Goal: Use online tool/utility: Utilize a website feature to perform a specific function

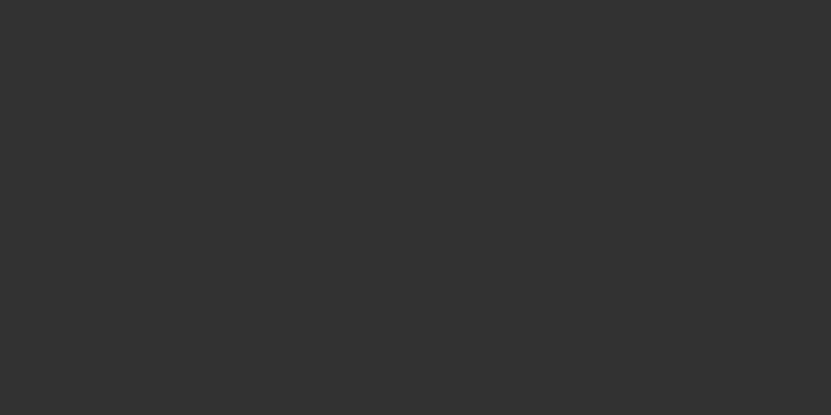
select select "3"
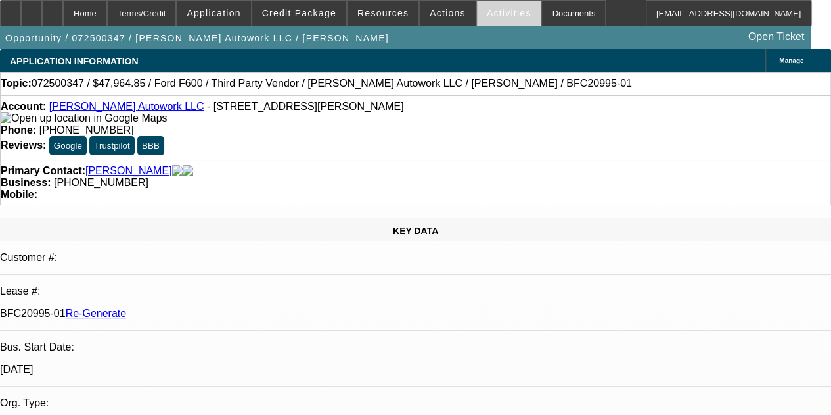
select select "0"
select select "2"
select select "0"
select select "6"
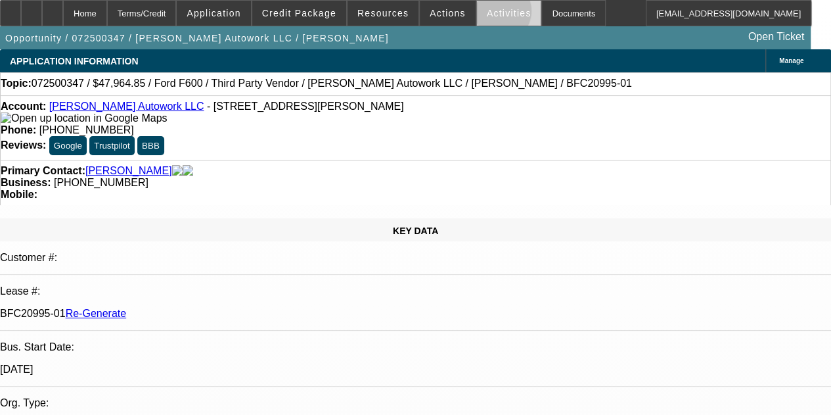
click at [487, 14] on span "Activities" at bounding box center [509, 13] width 45 height 11
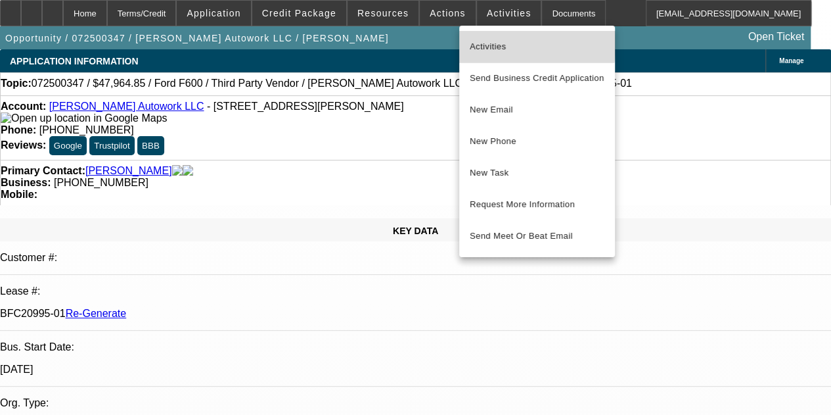
click at [480, 39] on span "Activities" at bounding box center [537, 47] width 135 height 16
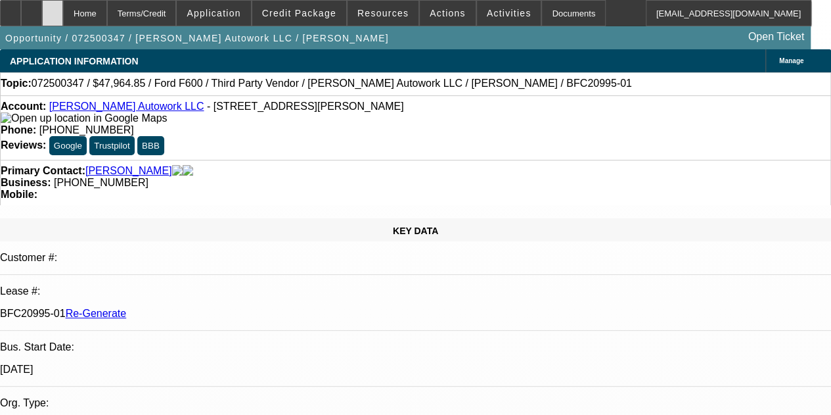
click at [53, 9] on icon at bounding box center [53, 9] width 0 height 0
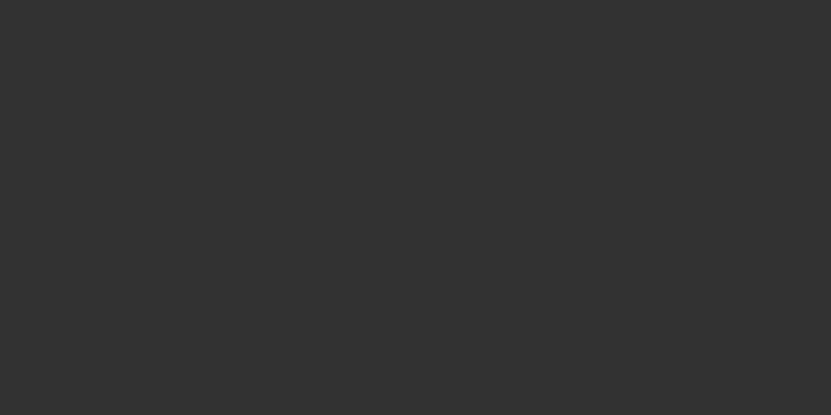
click at [450, 73] on div at bounding box center [415, 207] width 831 height 415
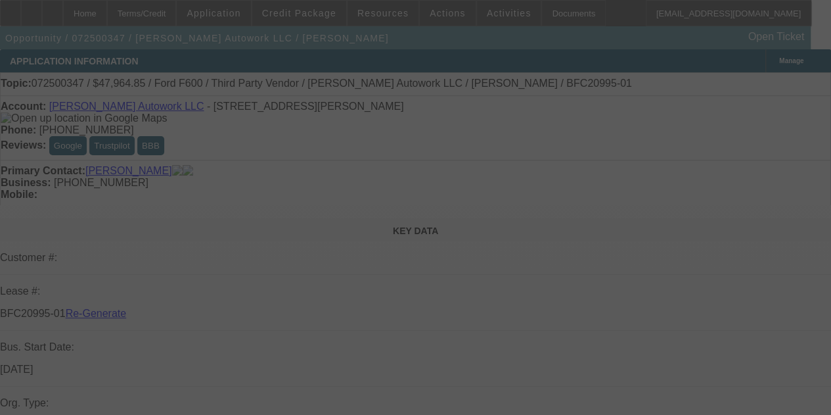
select select "3"
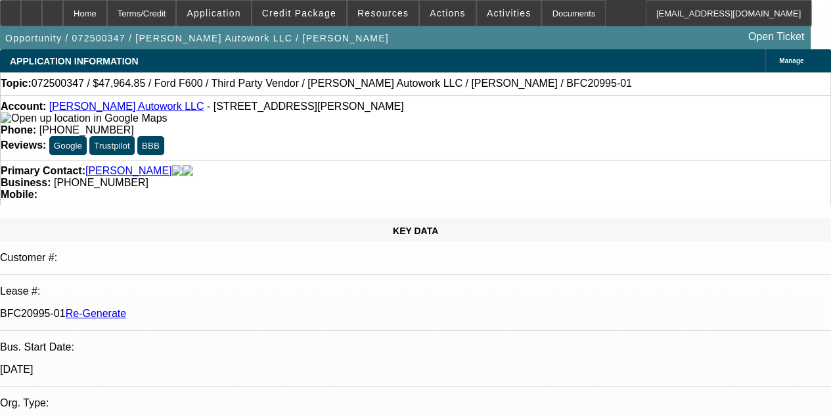
select select "0"
select select "2"
select select "0"
select select "6"
